Goal: Task Accomplishment & Management: Complete application form

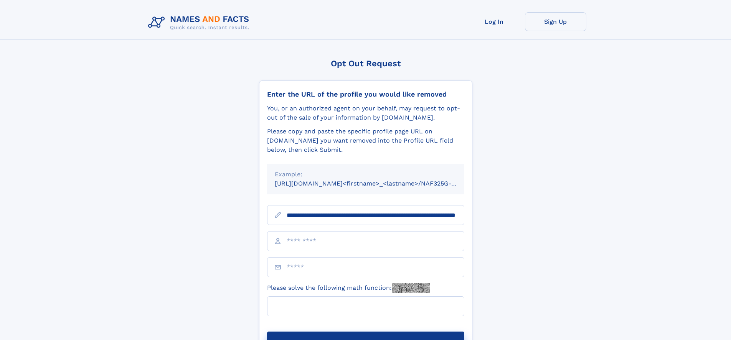
scroll to position [0, 76]
type input "**********"
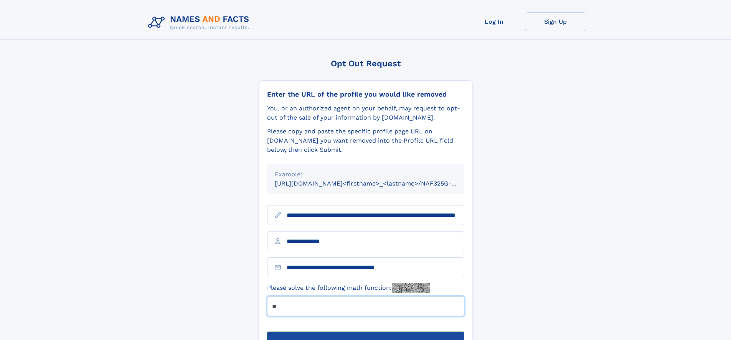
type input "**"
click at [365, 332] on button "Submit Opt Out Request" at bounding box center [365, 344] width 197 height 25
